Goal: Entertainment & Leisure: Consume media (video, audio)

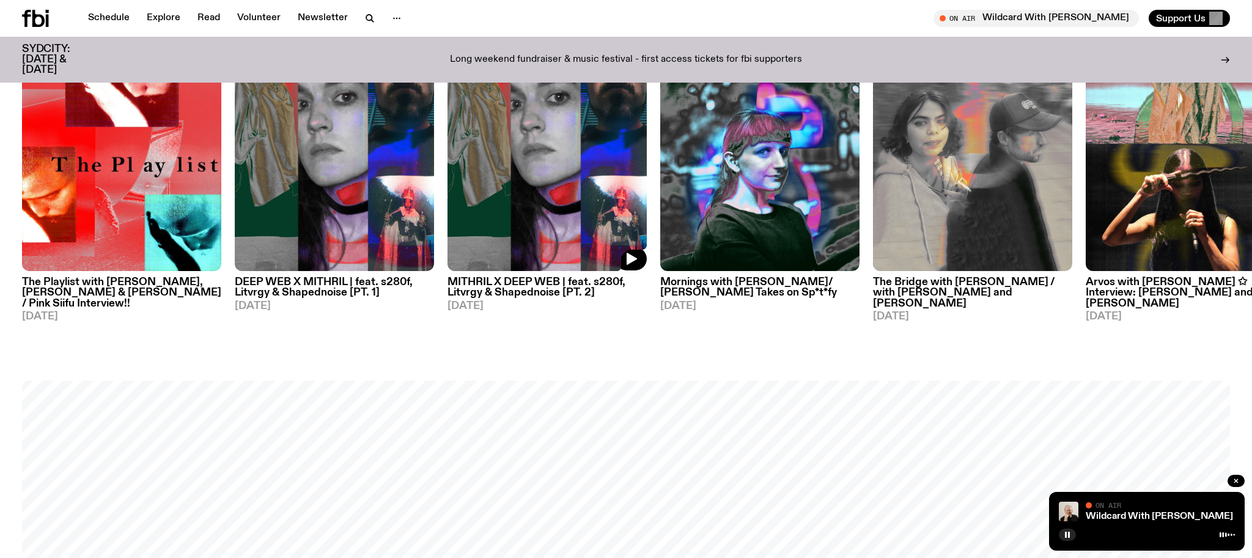
scroll to position [871, 0]
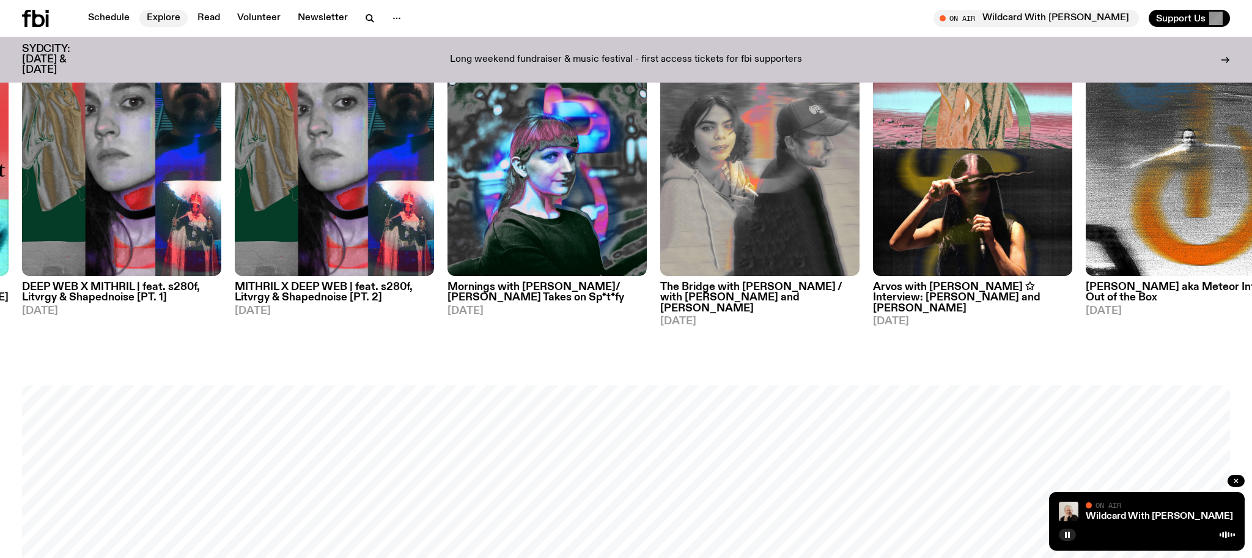
click at [167, 21] on link "Explore" at bounding box center [163, 18] width 48 height 17
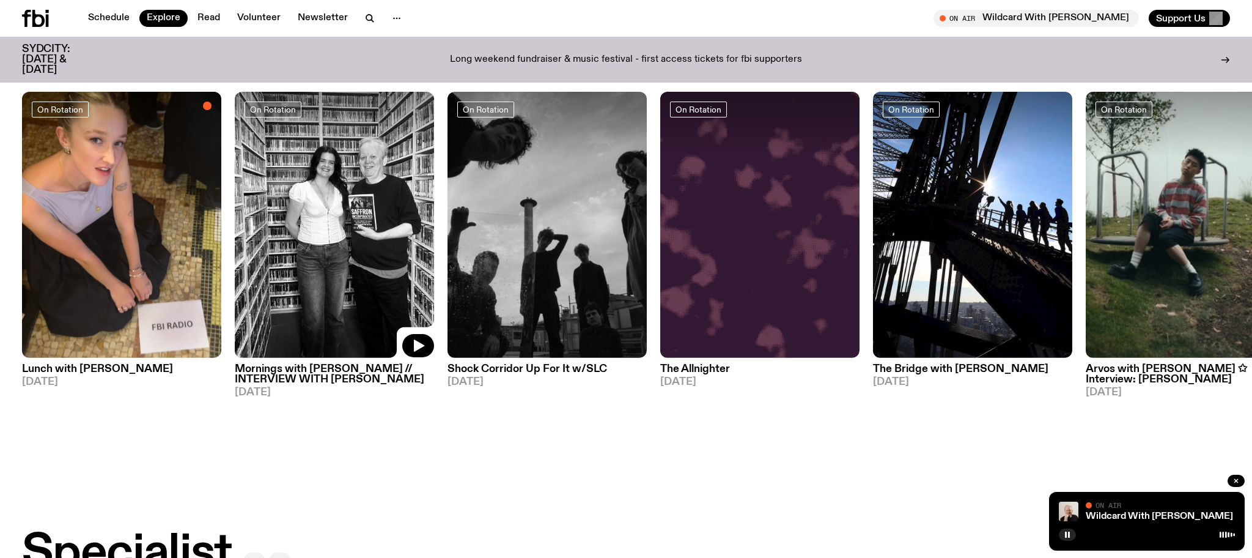
scroll to position [503, 0]
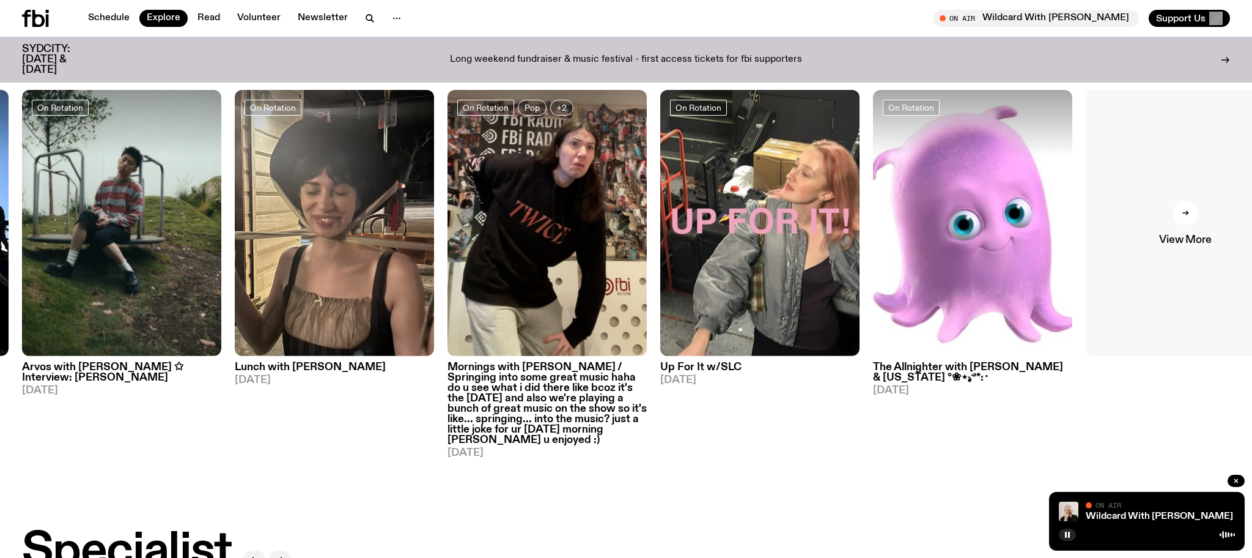
click at [1224, 248] on link "View More" at bounding box center [1185, 223] width 199 height 266
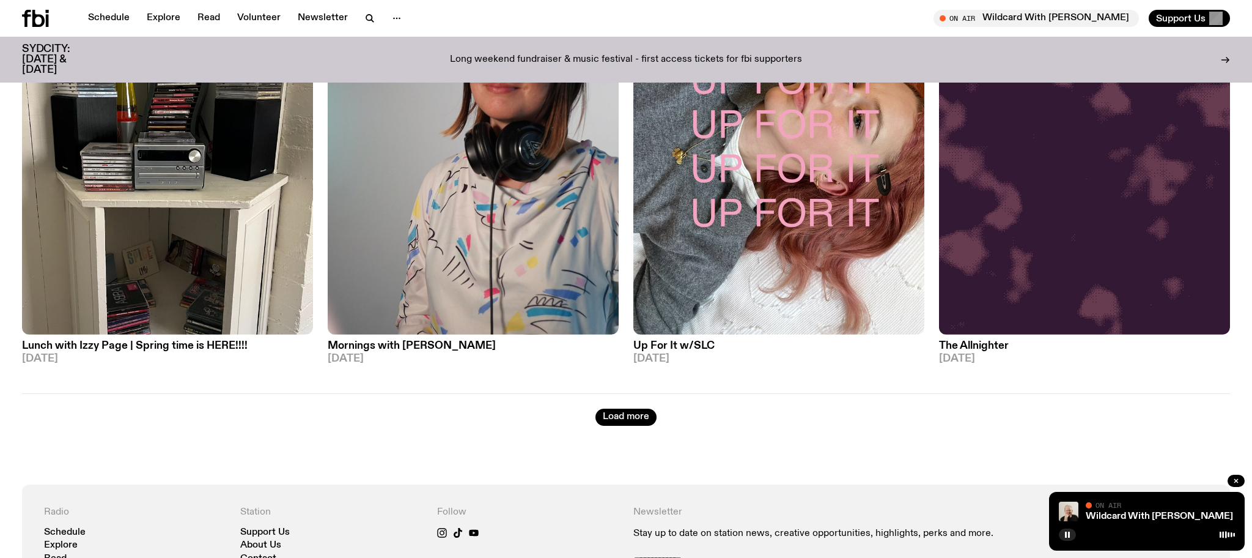
scroll to position [2556, 0]
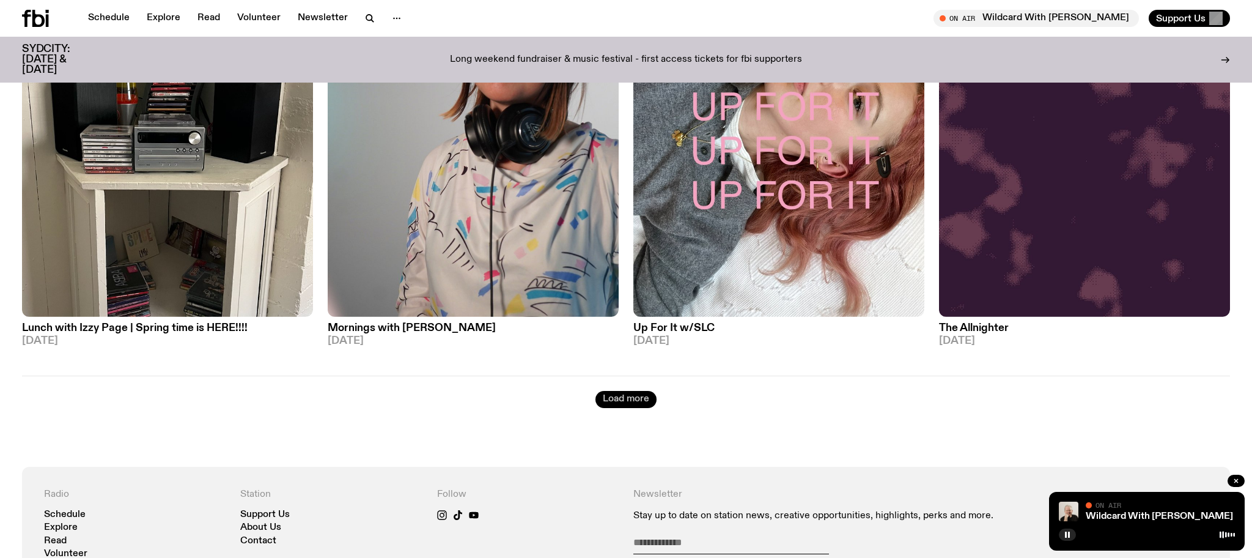
click at [618, 391] on button "Load more" at bounding box center [626, 399] width 61 height 17
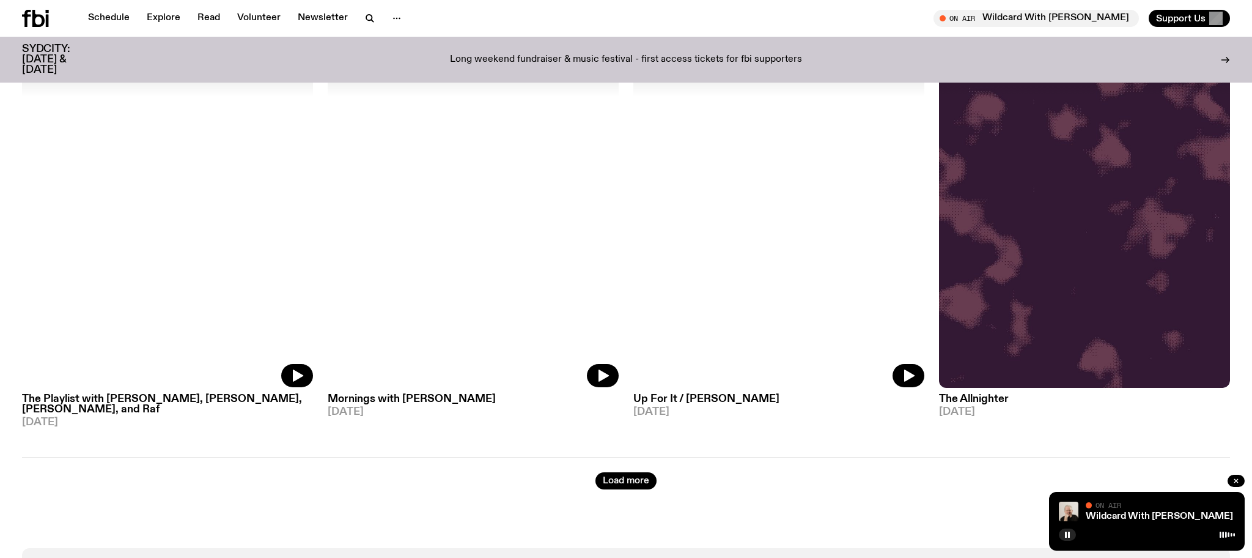
scroll to position [5167, 0]
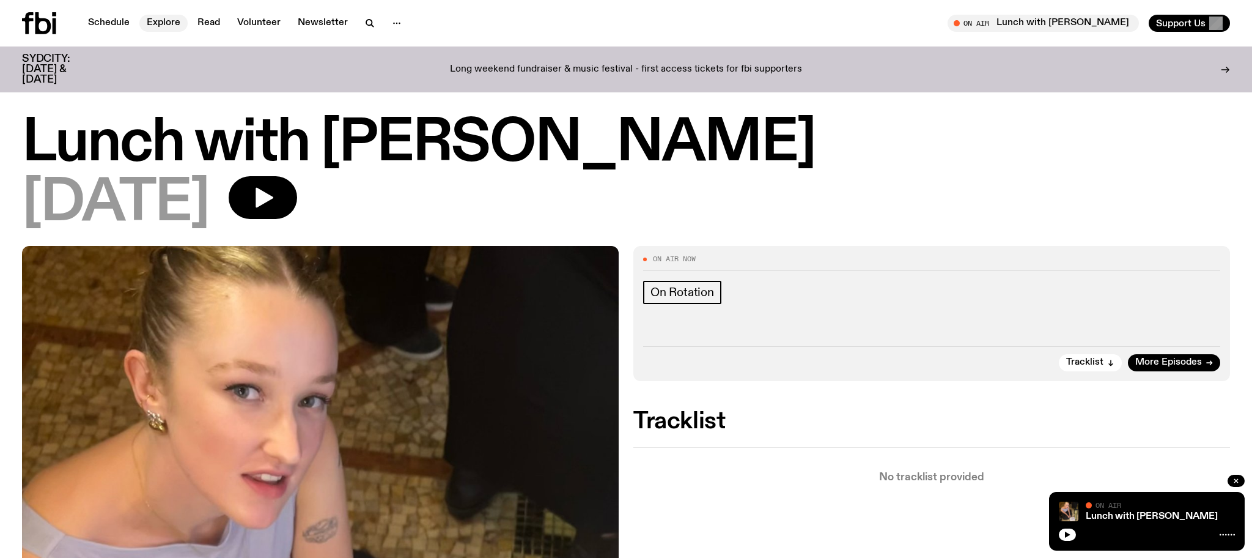
click at [164, 23] on link "Explore" at bounding box center [163, 23] width 48 height 17
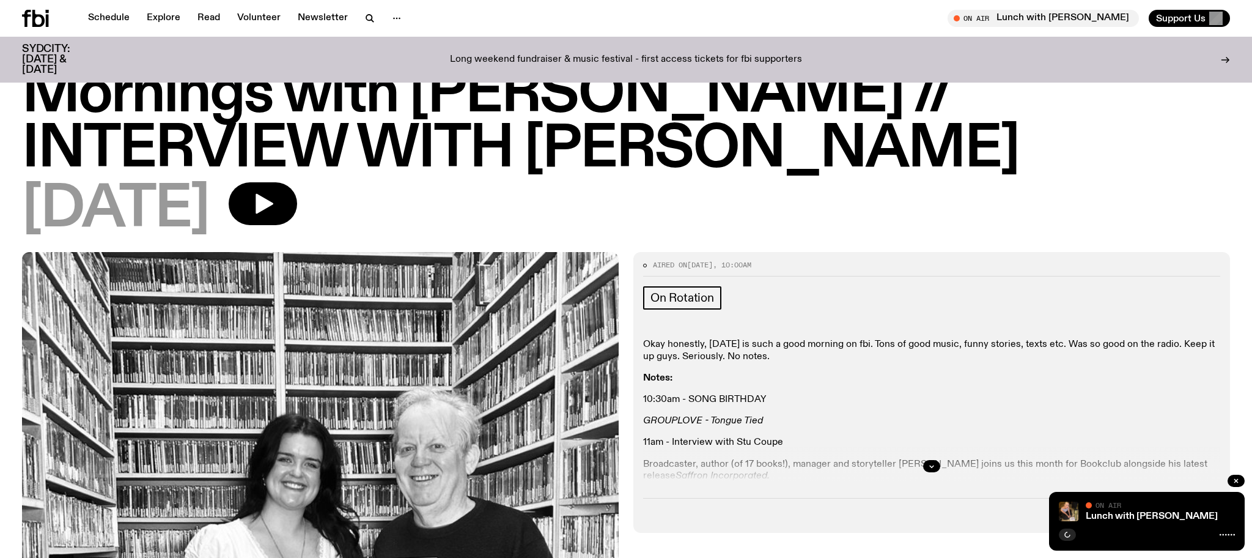
scroll to position [124, 0]
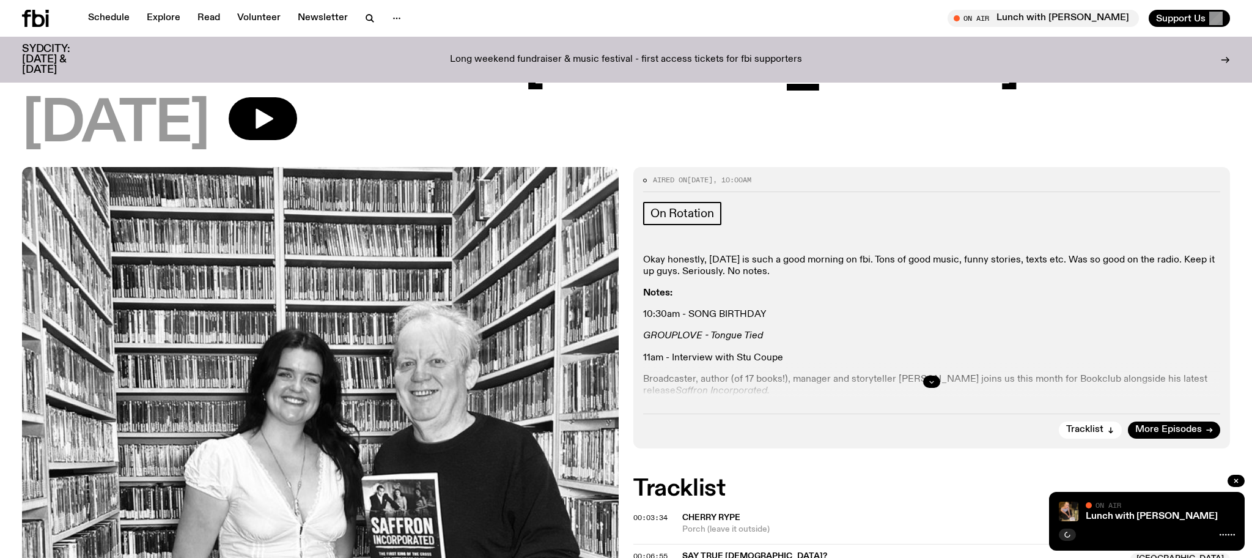
click at [932, 382] on icon "button" at bounding box center [932, 382] width 4 height 2
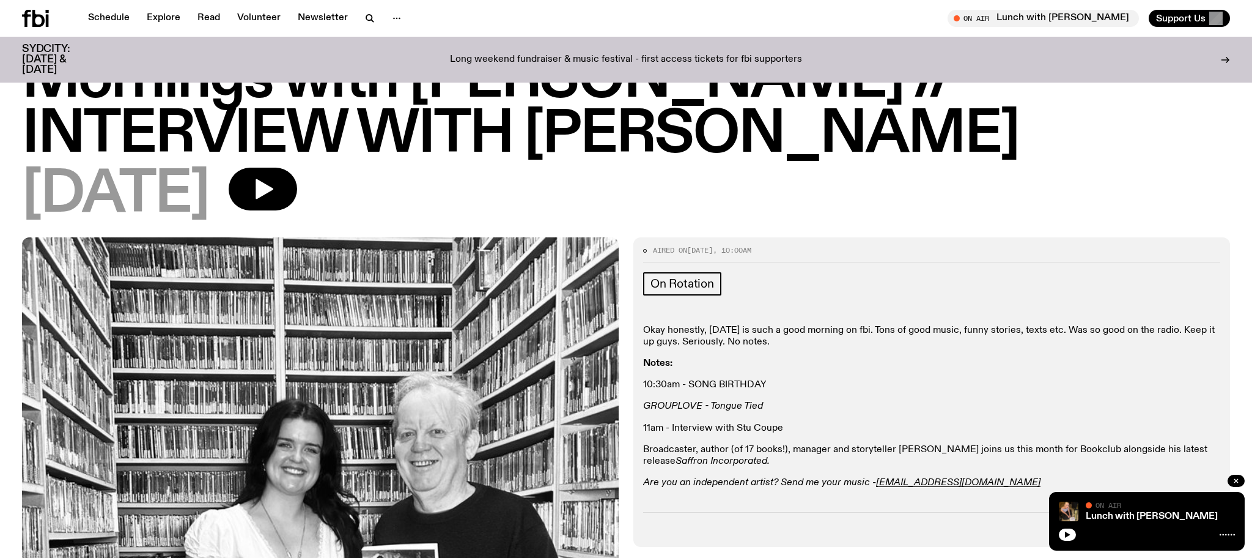
scroll to position [0, 0]
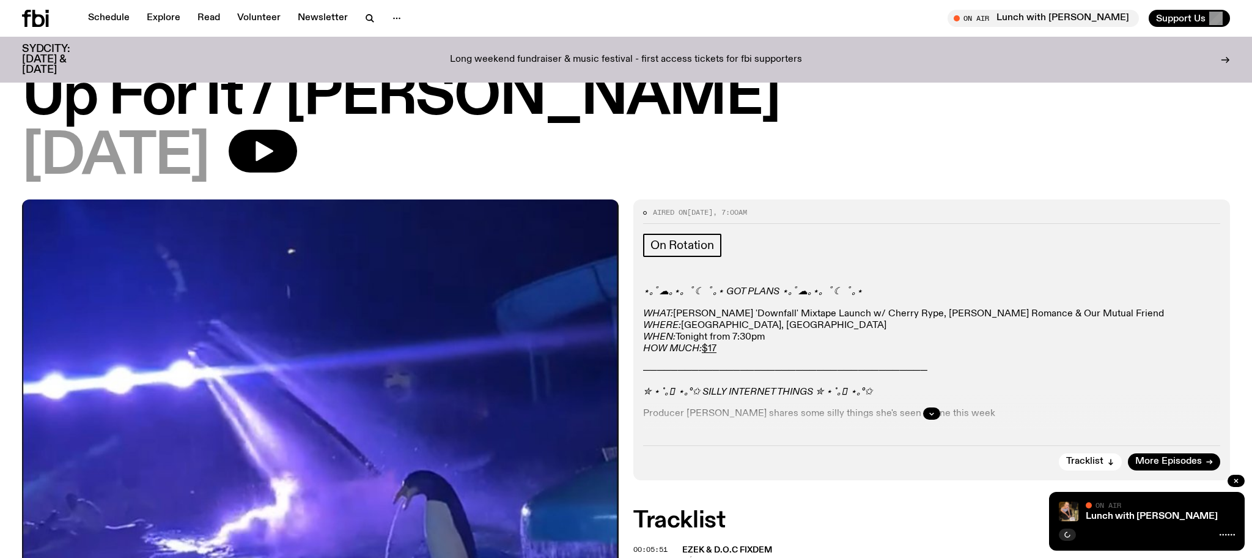
scroll to position [60, 0]
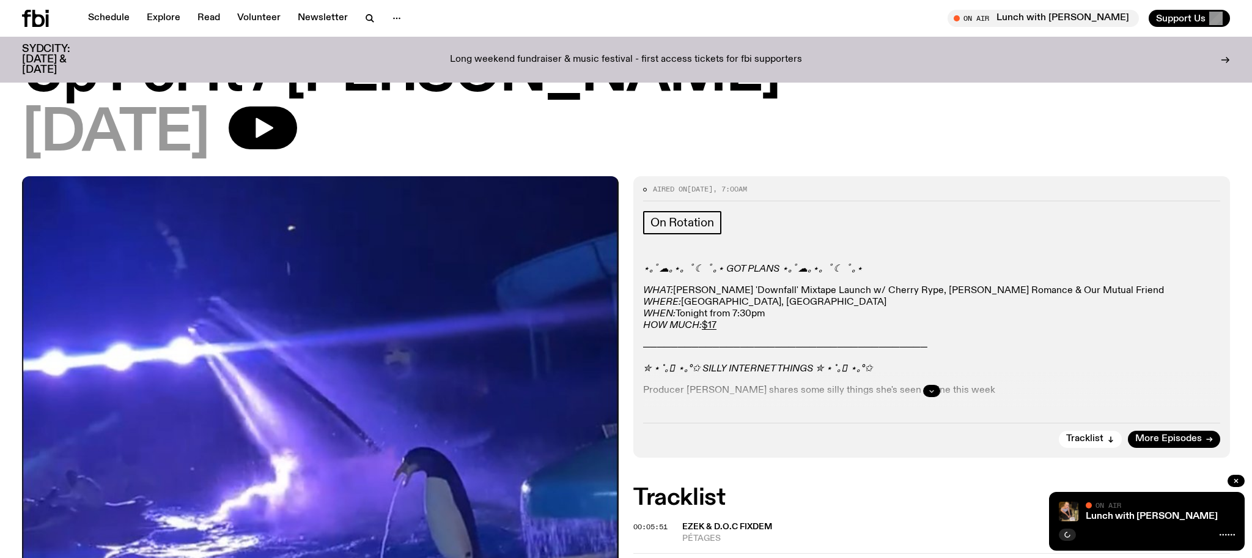
click at [932, 392] on icon "button" at bounding box center [932, 391] width 4 height 2
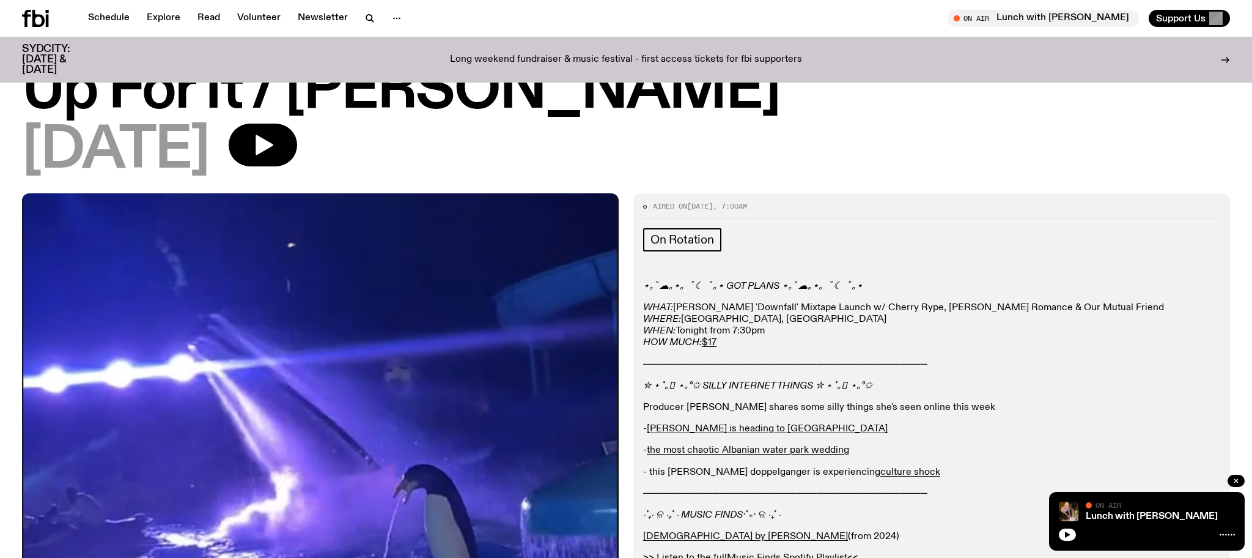
scroll to position [0, 0]
